Goal: Transaction & Acquisition: Purchase product/service

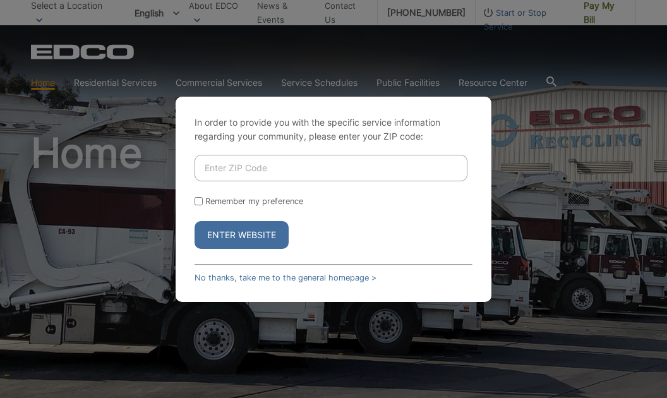
click at [263, 170] on input "Enter ZIP Code" at bounding box center [331, 168] width 273 height 27
click at [236, 168] on input "Enter ZIP Code" at bounding box center [331, 168] width 273 height 27
type input "92"
type input "92019"
click at [235, 238] on button "Enter Website" at bounding box center [242, 235] width 94 height 28
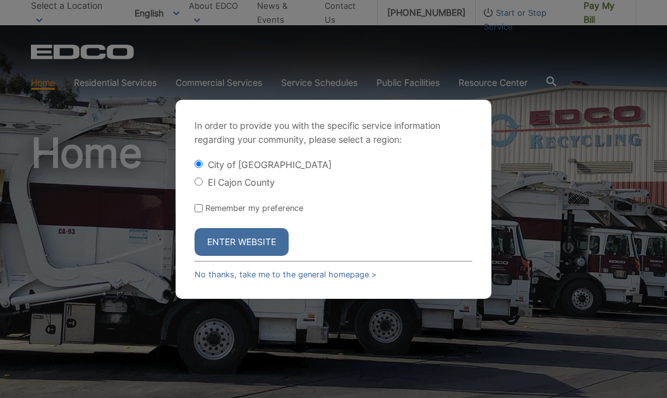
click at [235, 238] on button "Enter Website" at bounding box center [242, 242] width 94 height 28
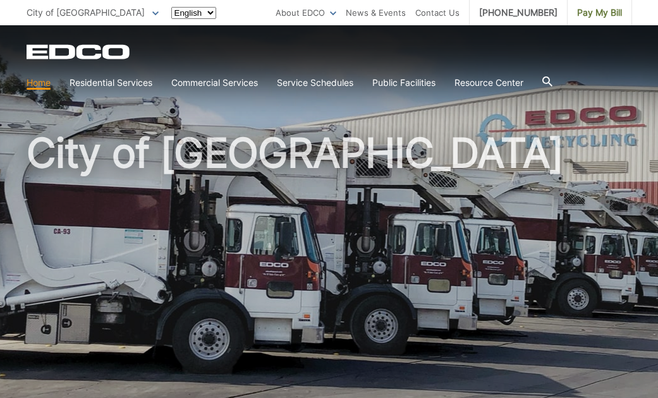
type input "[EMAIL_ADDRESS][DOMAIN_NAME]"
type input "[PERSON_NAME]"
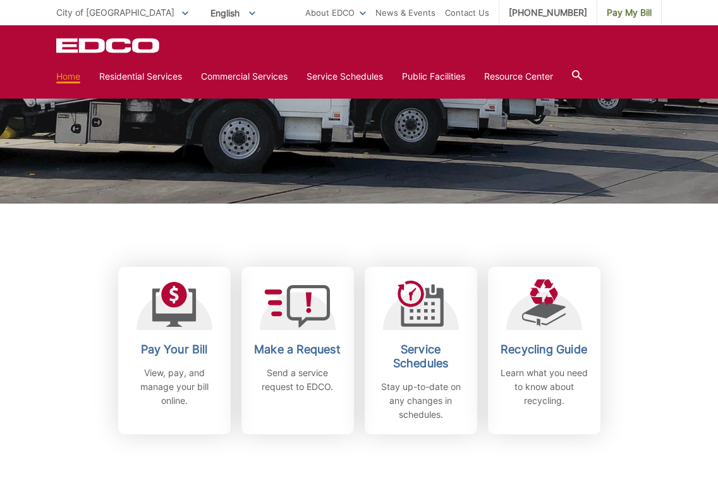
scroll to position [492, 0]
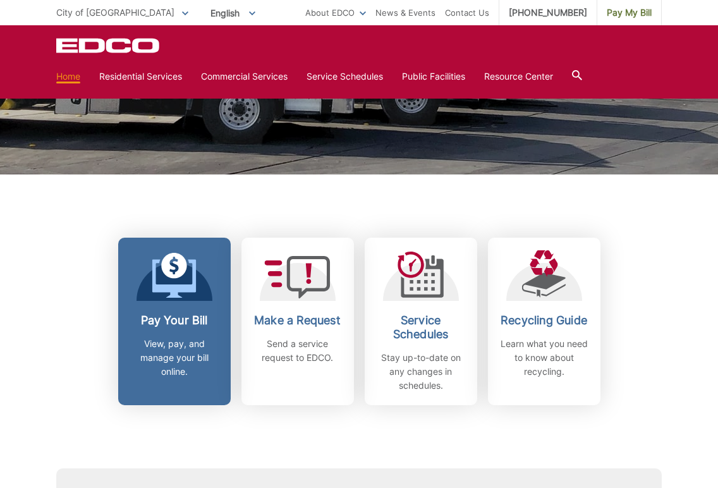
click at [173, 281] on icon at bounding box center [174, 275] width 44 height 45
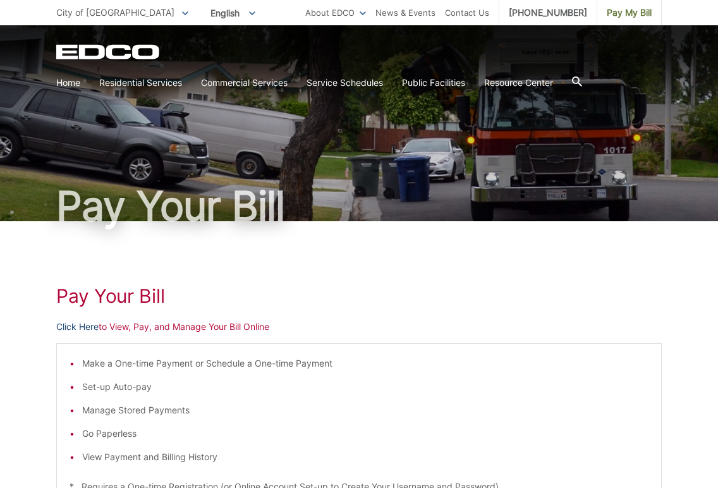
click at [87, 327] on link "Click Here" at bounding box center [77, 327] width 42 height 14
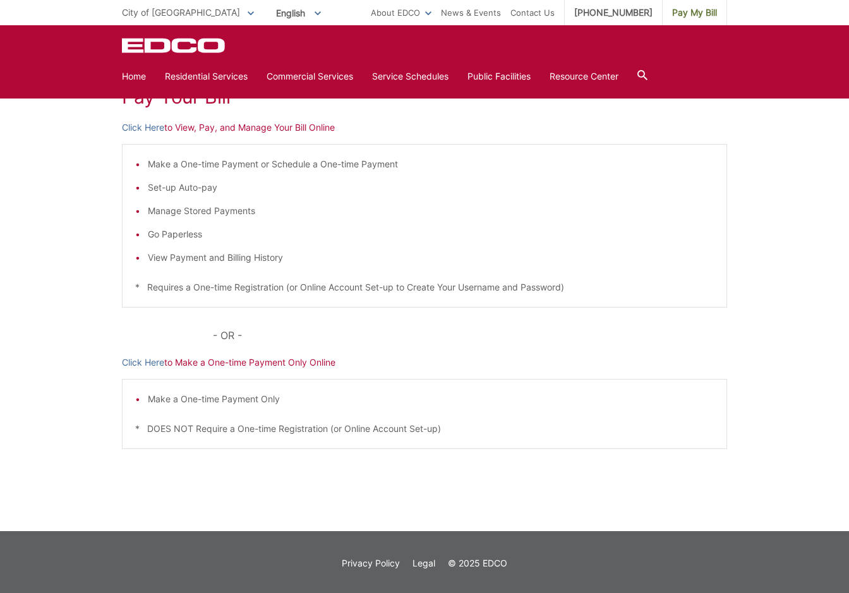
scroll to position [121, 0]
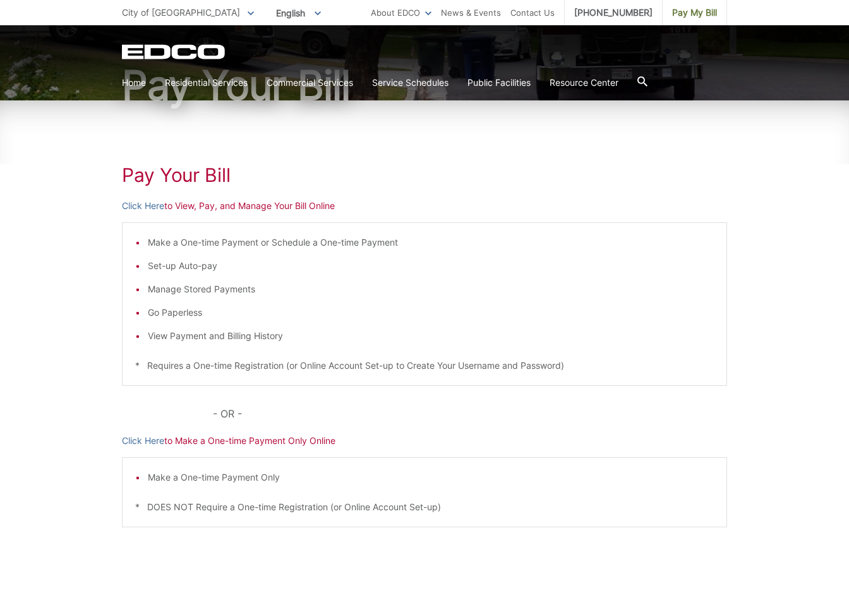
click at [278, 451] on div "Pay Your Bill Click Here to View, Pay, and Manage Your Bill Online Make a One-t…" at bounding box center [424, 354] width 605 height 509
